Goal: Transaction & Acquisition: Purchase product/service

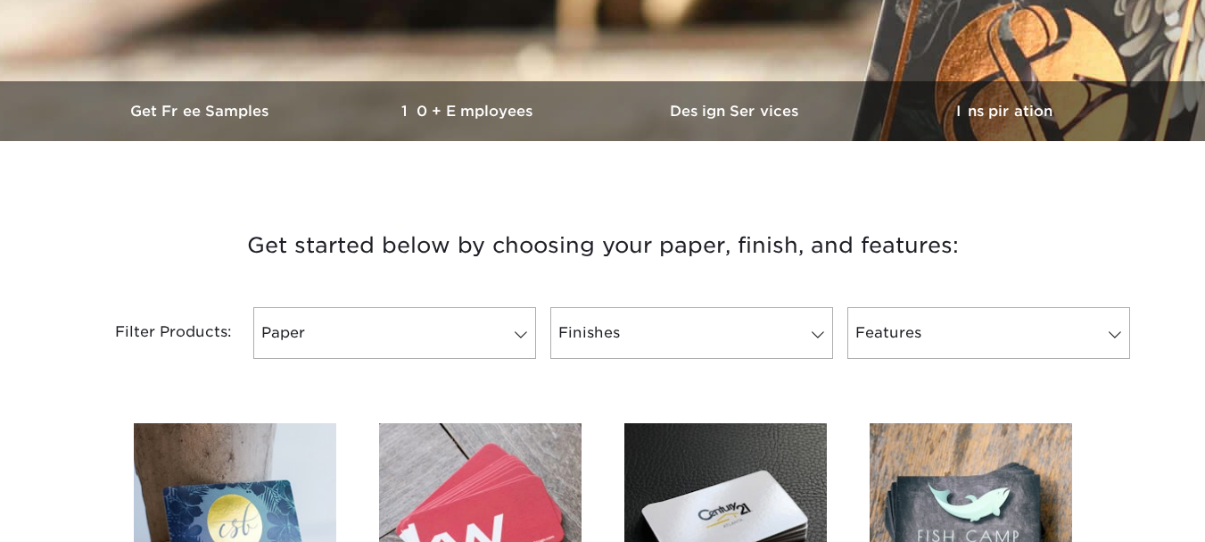
scroll to position [600, 0]
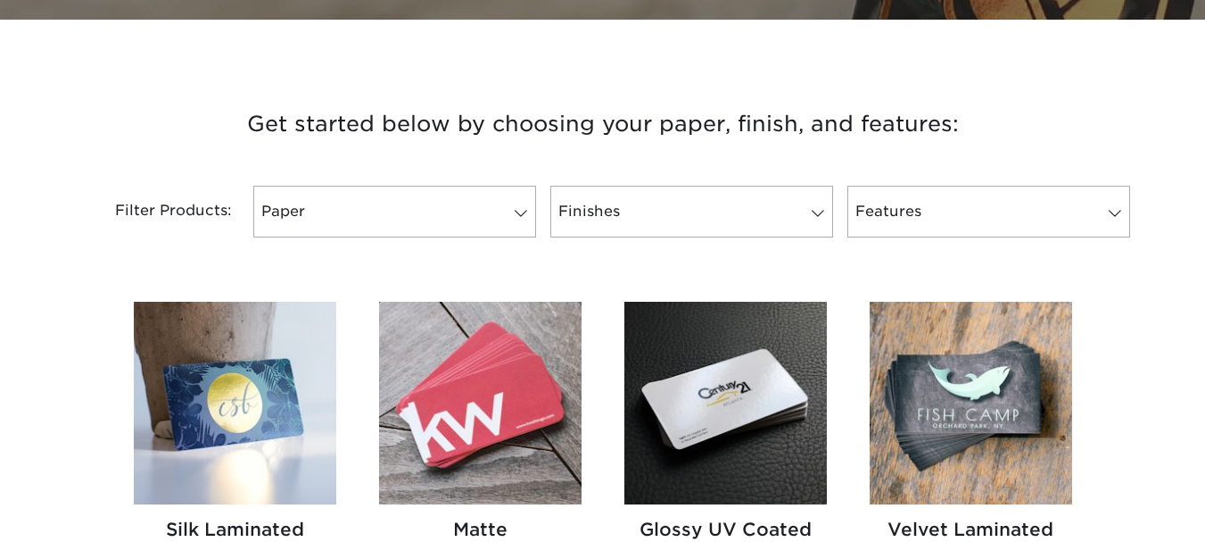
click at [423, 231] on link "Paper" at bounding box center [394, 212] width 283 height 52
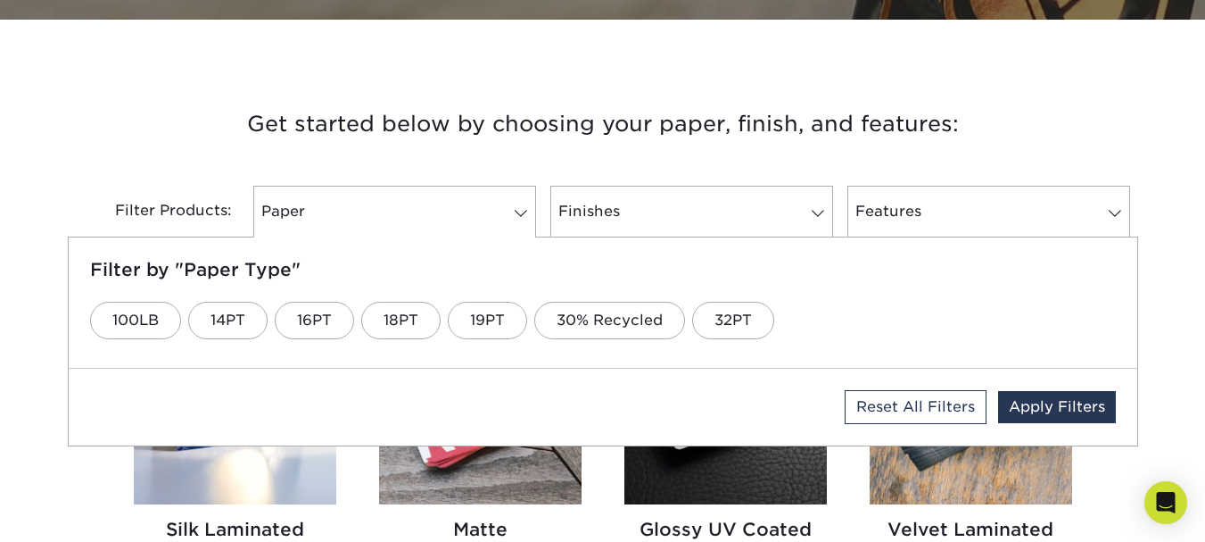
click at [426, 233] on div at bounding box center [394, 235] width 283 height 4
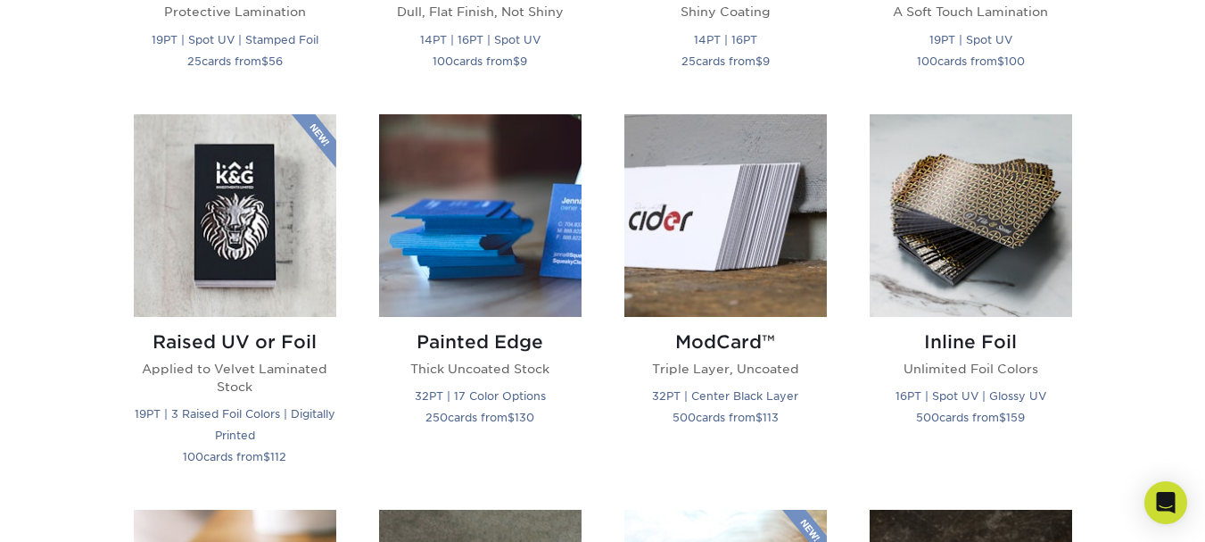
scroll to position [1146, 0]
click at [727, 344] on h2 "ModCard™" at bounding box center [725, 340] width 203 height 21
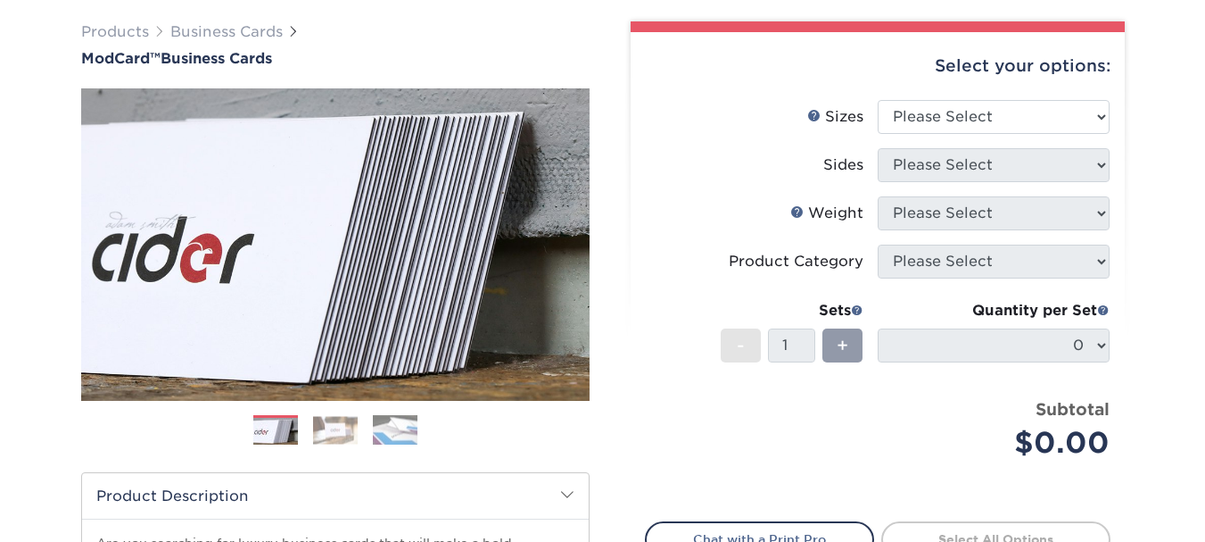
scroll to position [129, 0]
click at [342, 429] on img at bounding box center [335, 429] width 45 height 28
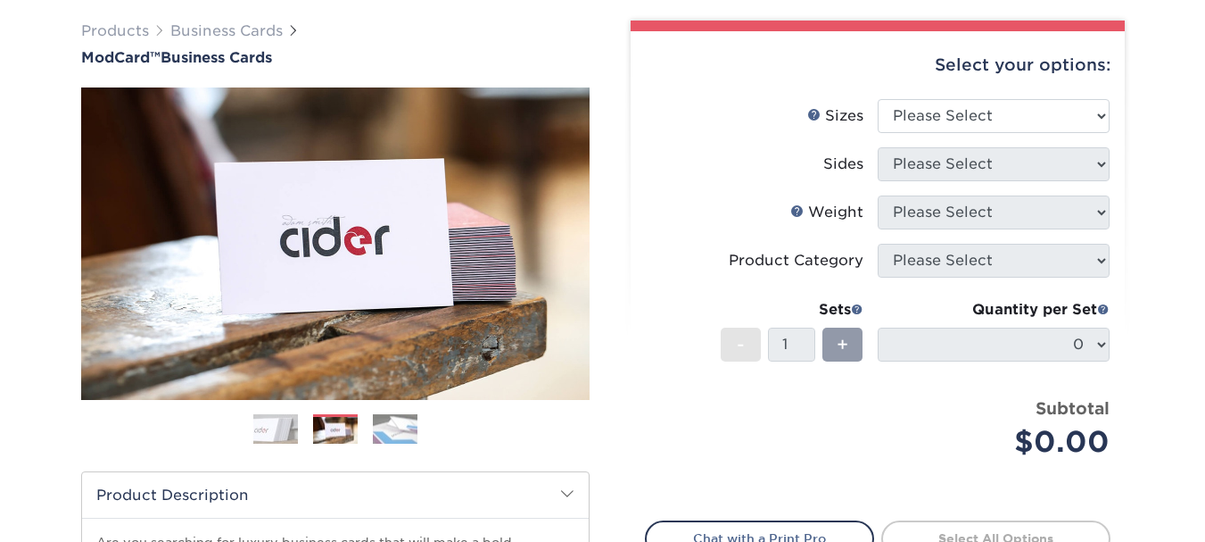
click at [395, 429] on img at bounding box center [395, 428] width 45 height 31
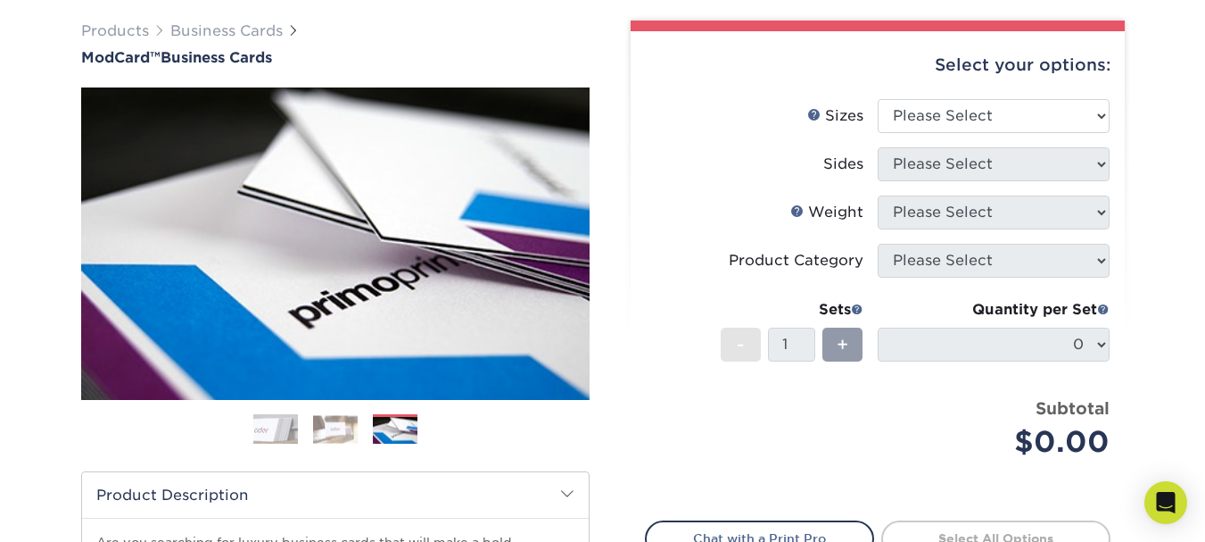
click at [325, 426] on img at bounding box center [335, 429] width 45 height 28
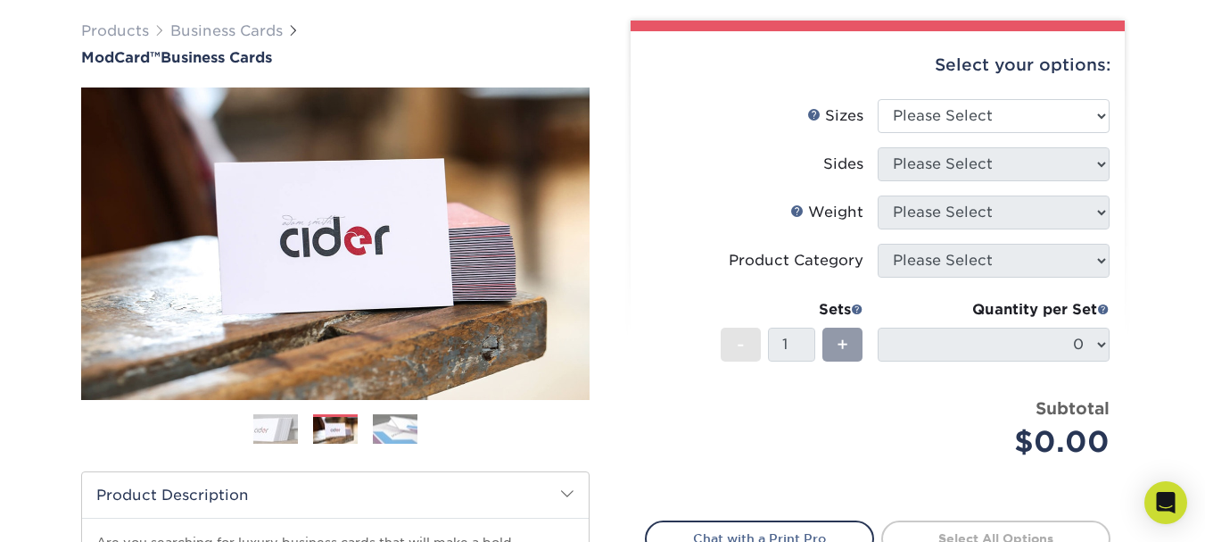
click at [277, 428] on img at bounding box center [275, 429] width 45 height 45
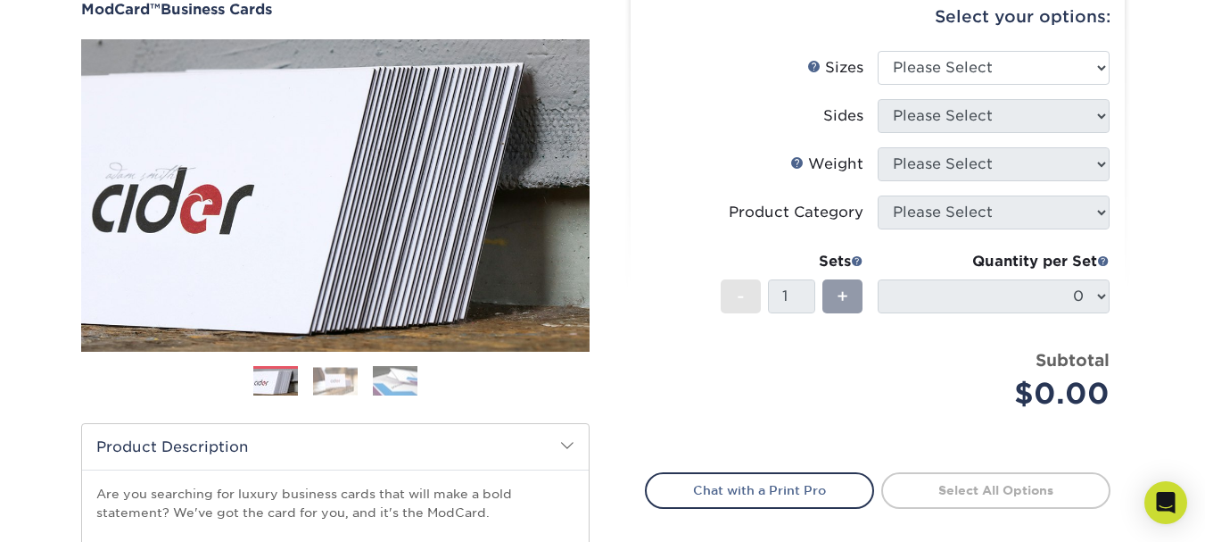
scroll to position [175, 0]
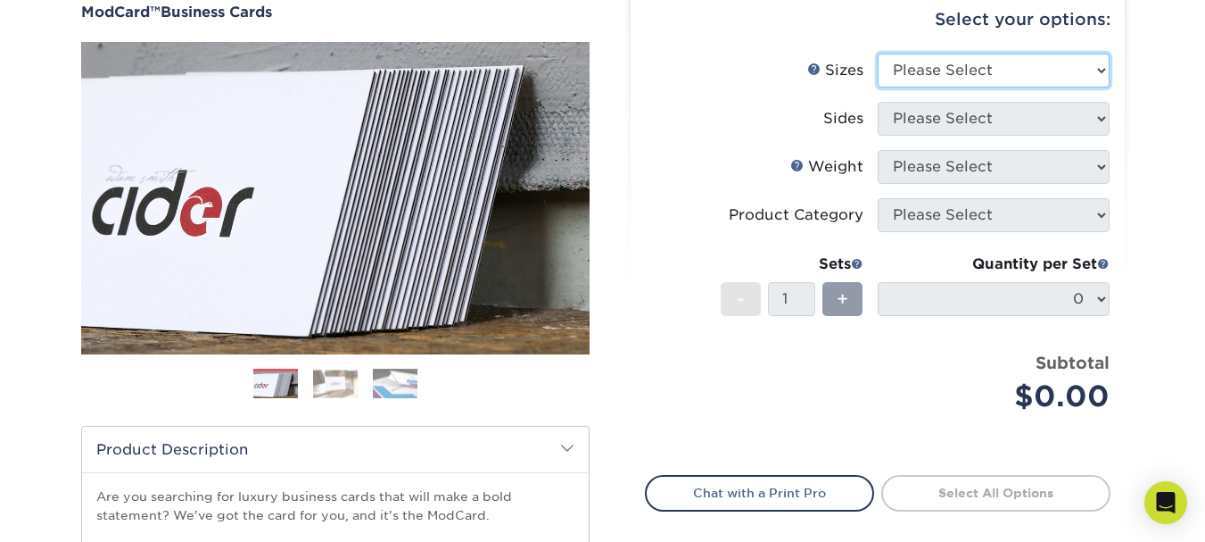
click at [998, 82] on select "Please Select 1.5" x 3.5" - Mini 1.75" x 3.5" - Mini 2" x 2" - Square 2" x 3" -…" at bounding box center [994, 71] width 232 height 34
select select "2.00x3.50"
click at [878, 54] on select "Please Select 1.5" x 3.5" - Mini 1.75" x 3.5" - Mini 2" x 2" - Square 2" x 3" -…" at bounding box center [994, 71] width 232 height 34
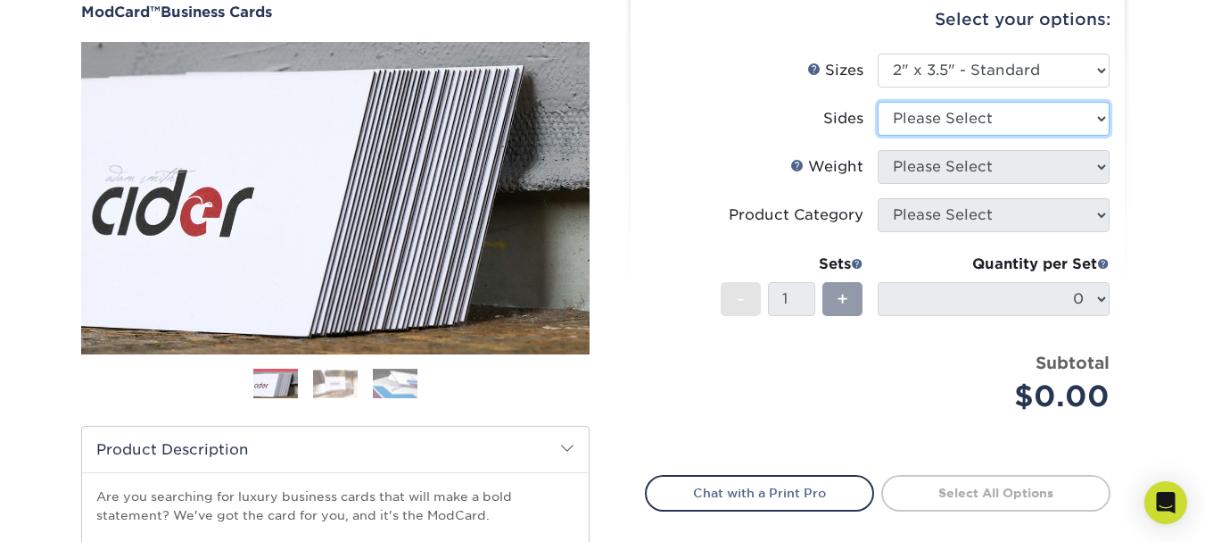
click at [984, 123] on select "Please Select Print Both Sides Print Front Only" at bounding box center [994, 119] width 232 height 34
